Goal: Task Accomplishment & Management: Use online tool/utility

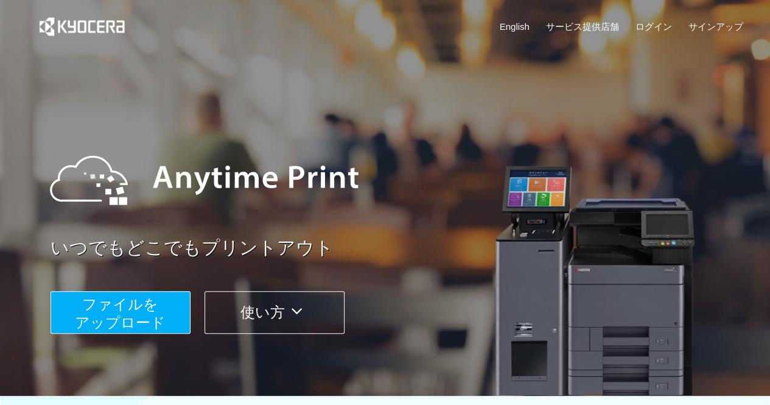
click at [128, 313] on span "ファイルを ​​アップロード" at bounding box center [120, 313] width 91 height 35
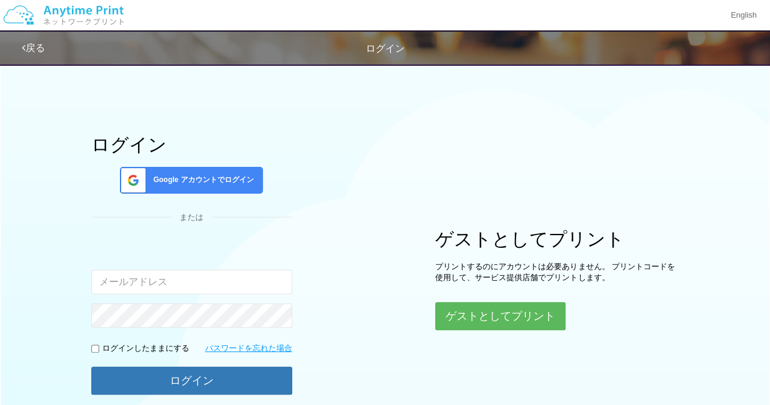
click at [239, 175] on span "Google アカウントでログイン" at bounding box center [200, 180] width 105 height 10
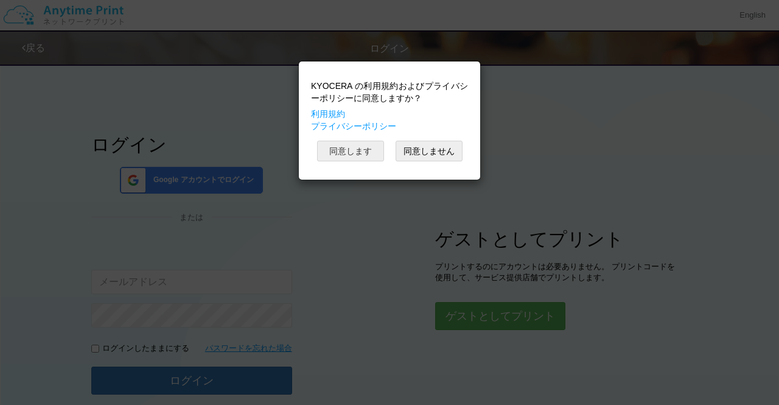
click at [330, 151] on button "同意します" at bounding box center [350, 151] width 67 height 21
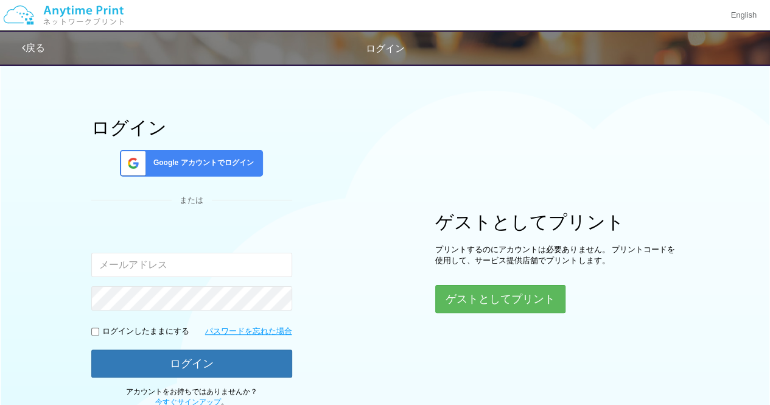
scroll to position [16, 0]
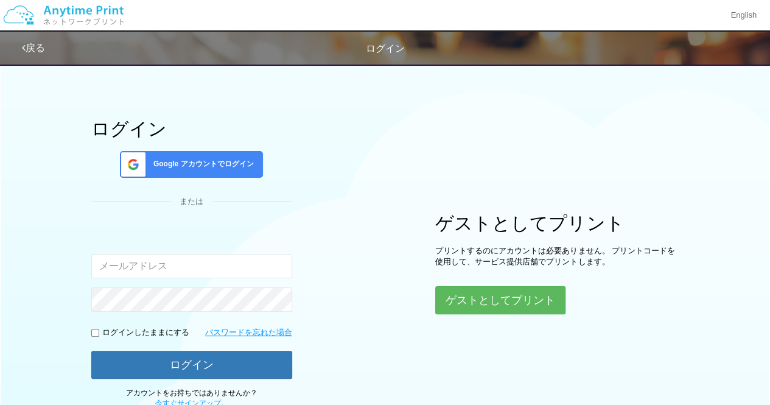
click at [225, 160] on span "Google アカウントでログイン" at bounding box center [200, 164] width 105 height 10
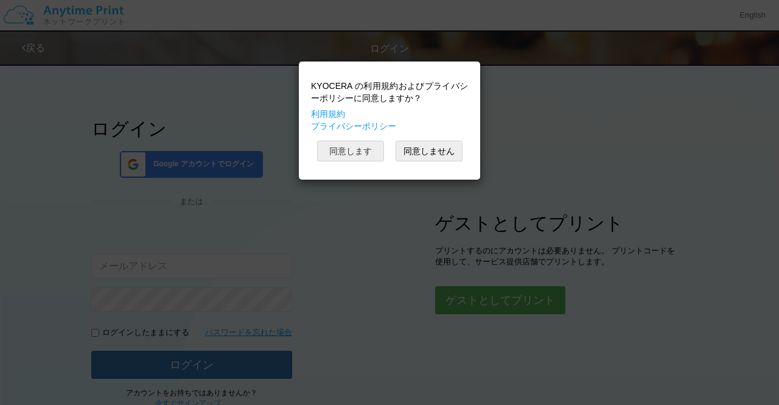
click at [341, 145] on button "同意します" at bounding box center [350, 151] width 67 height 21
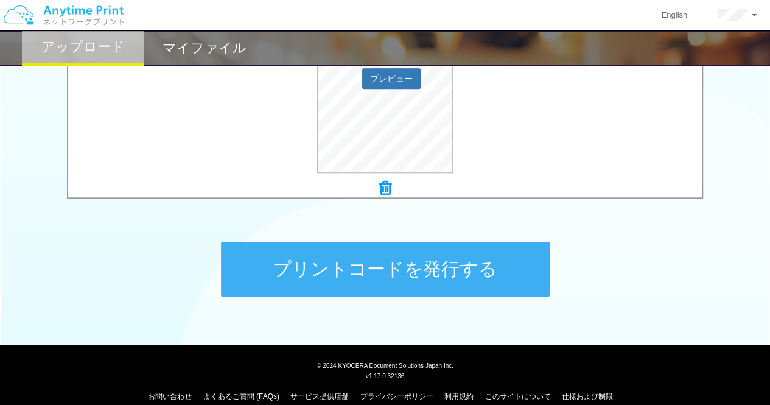
scroll to position [509, 0]
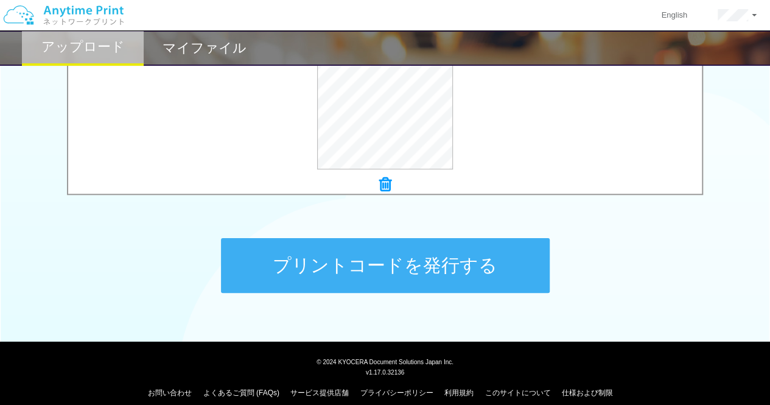
click at [330, 271] on button "プリントコードを発行する" at bounding box center [385, 265] width 329 height 55
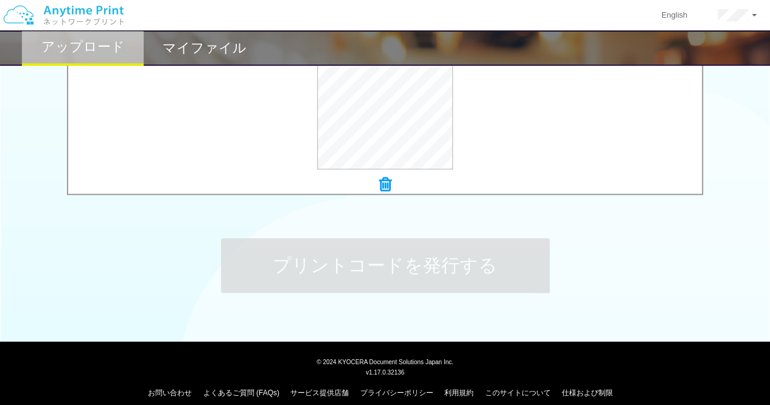
scroll to position [0, 0]
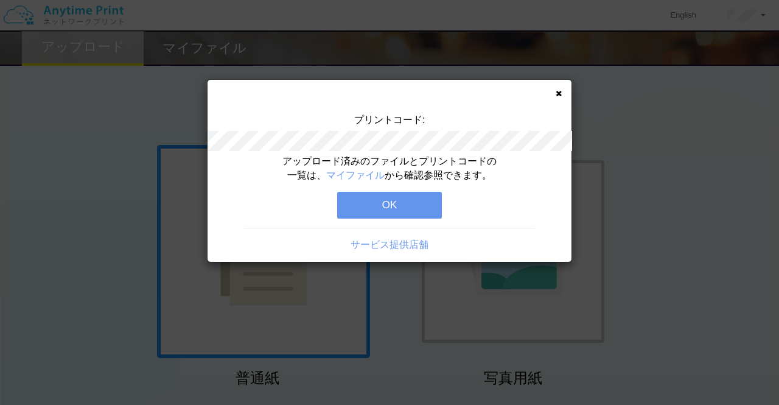
click at [391, 215] on button "OK" at bounding box center [389, 205] width 105 height 27
